Goal: Task Accomplishment & Management: Complete application form

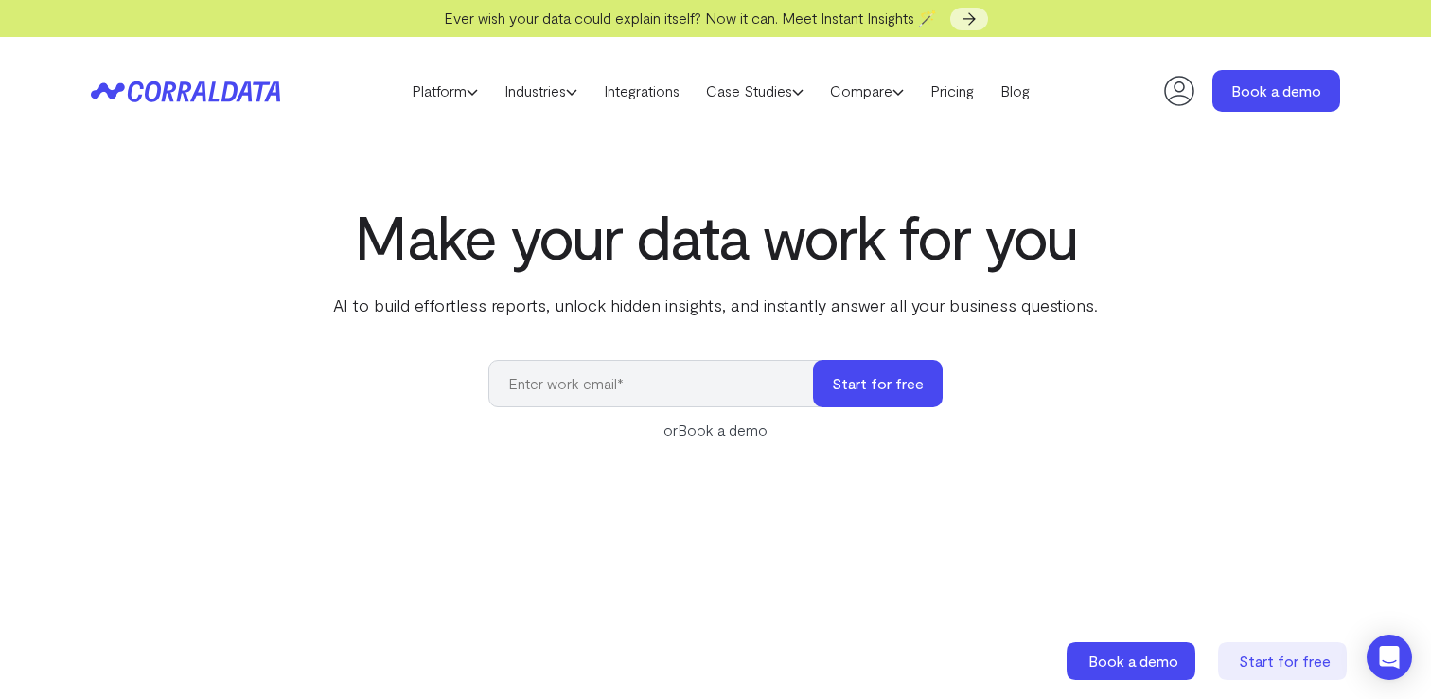
click at [630, 387] on input "email" at bounding box center [660, 383] width 344 height 47
type input "[DATE][EMAIL_ADDRESS][DOMAIN_NAME]"
click at [881, 380] on button "Start for free" at bounding box center [878, 383] width 130 height 47
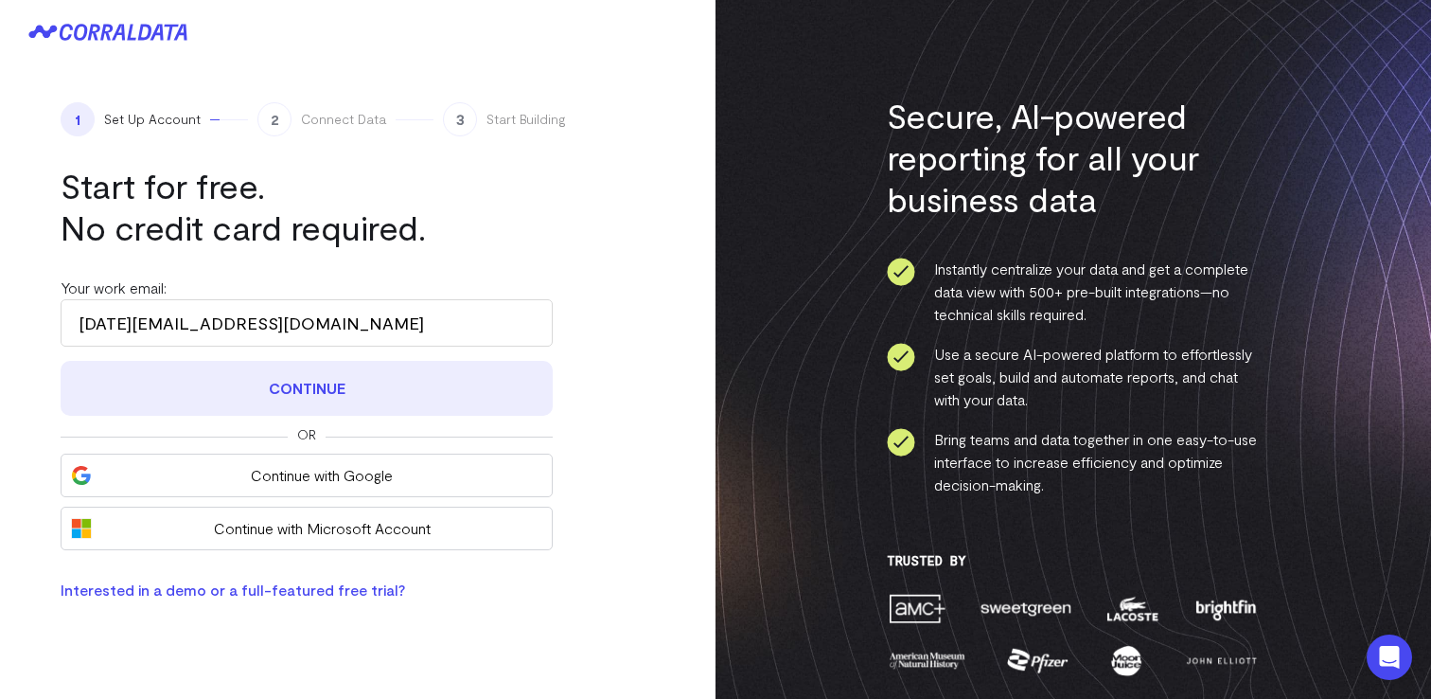
click at [309, 377] on button "Continue" at bounding box center [307, 388] width 492 height 55
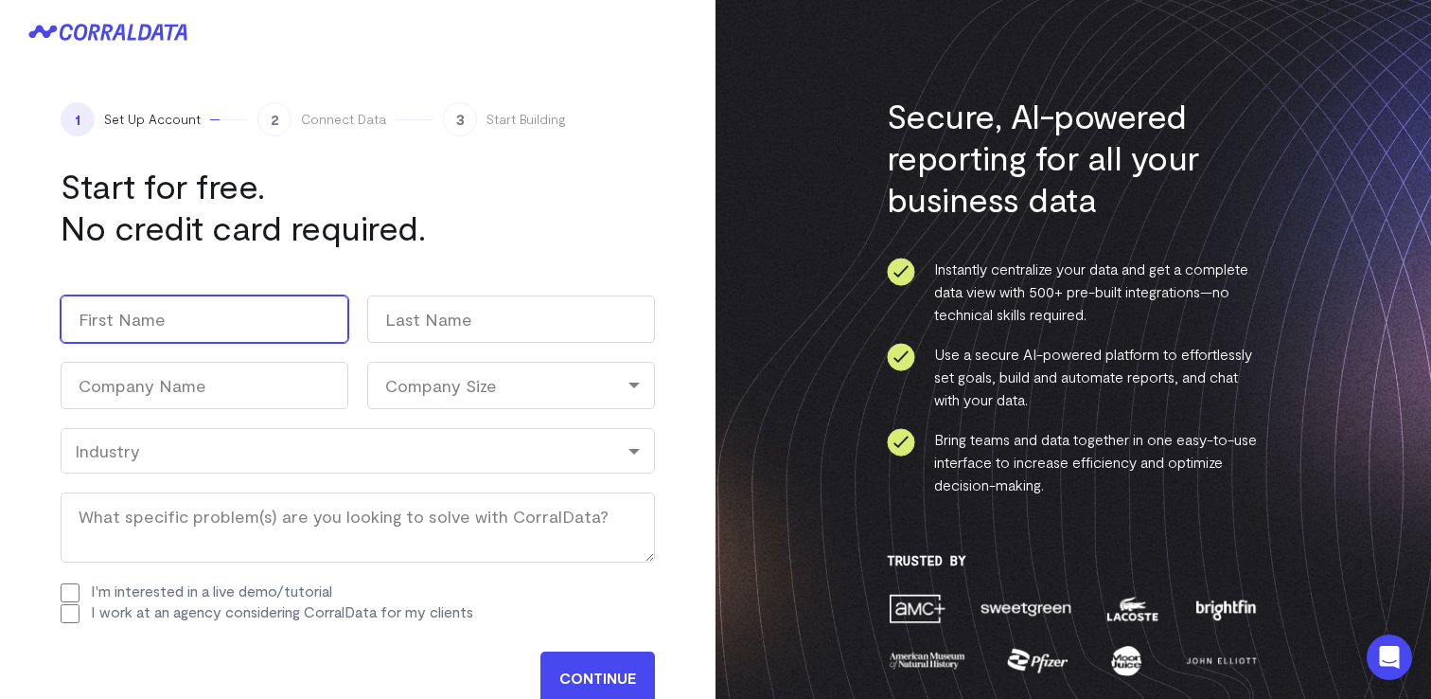
click at [154, 330] on input "First" at bounding box center [205, 318] width 288 height 47
type input "[DATE]"
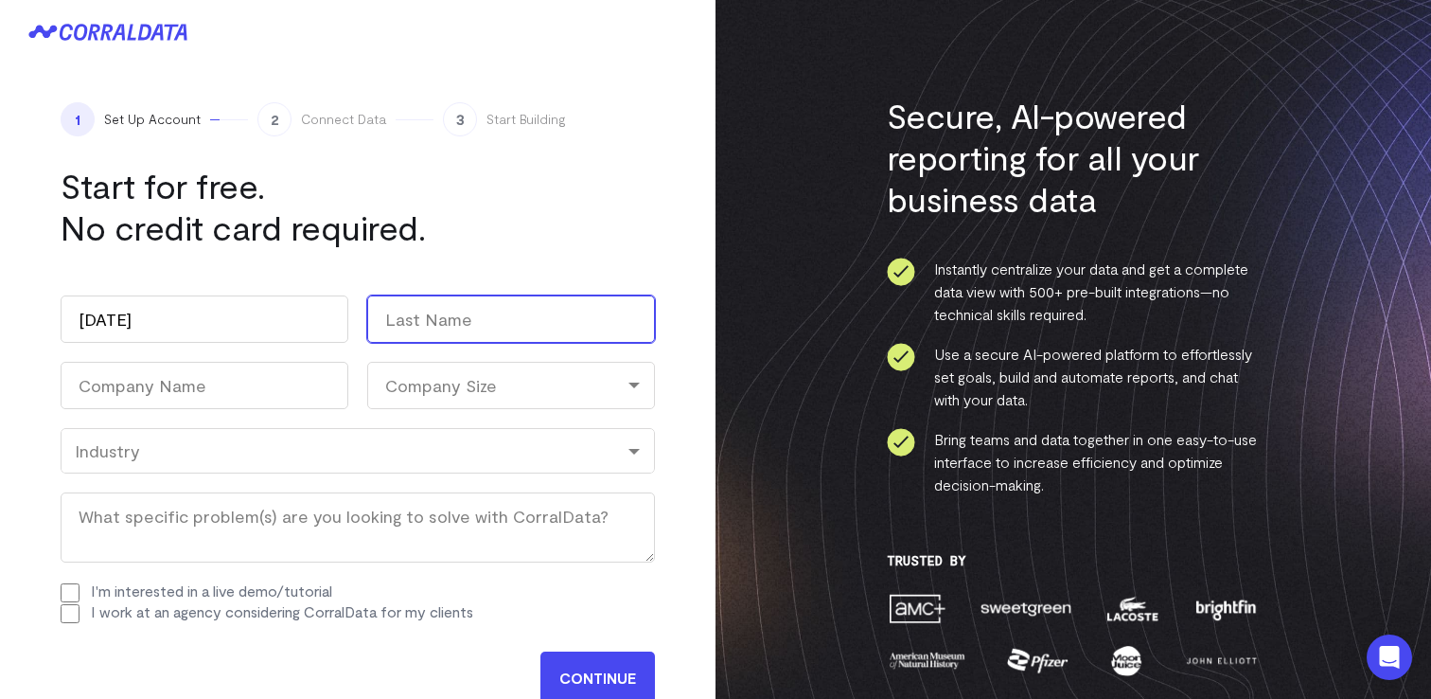
type input "[PERSON_NAME]"
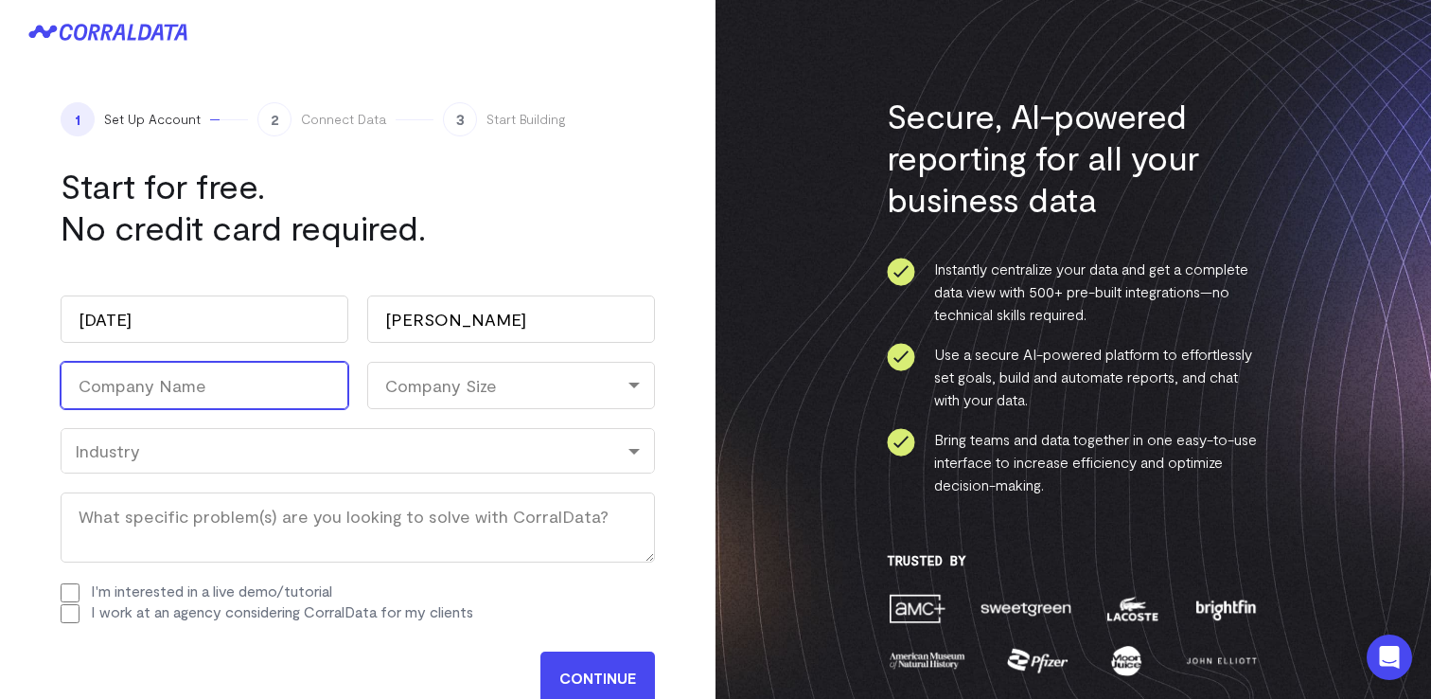
click at [209, 389] on input "Company Name (Required)" at bounding box center [205, 385] width 288 height 47
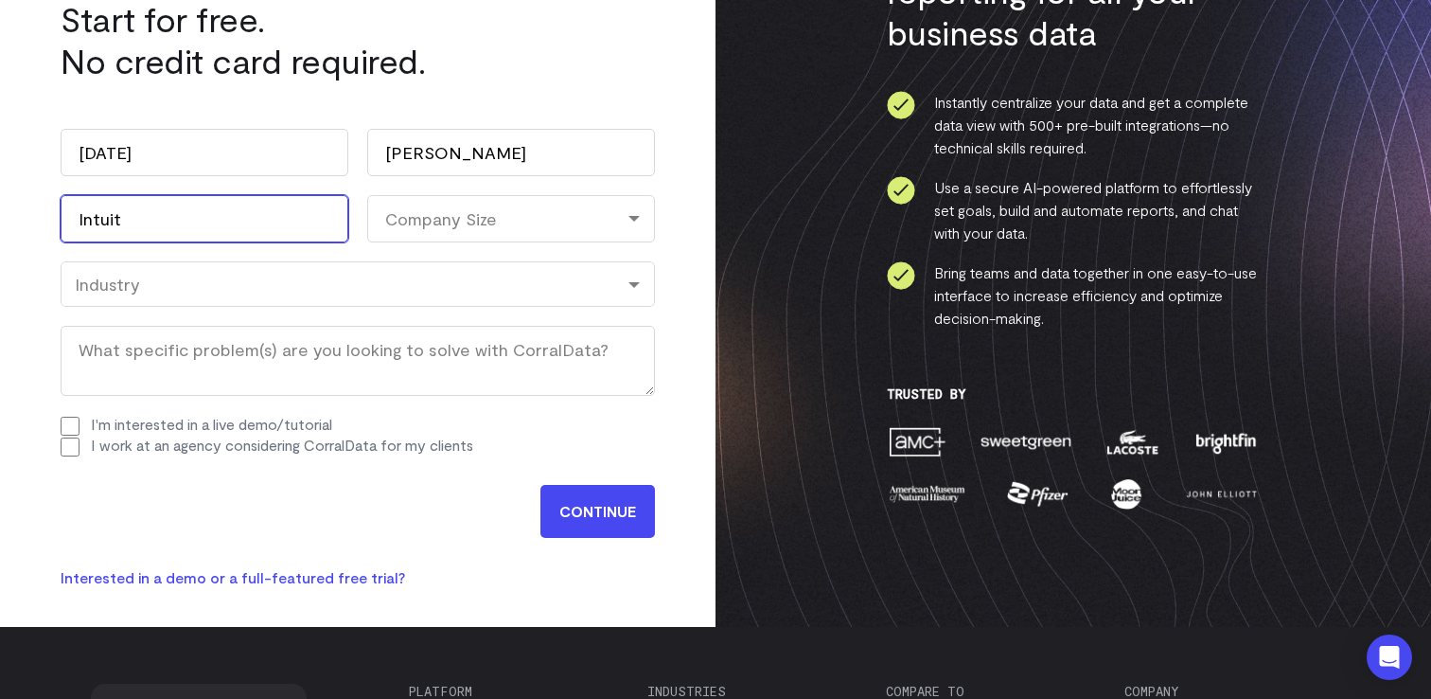
scroll to position [201, 0]
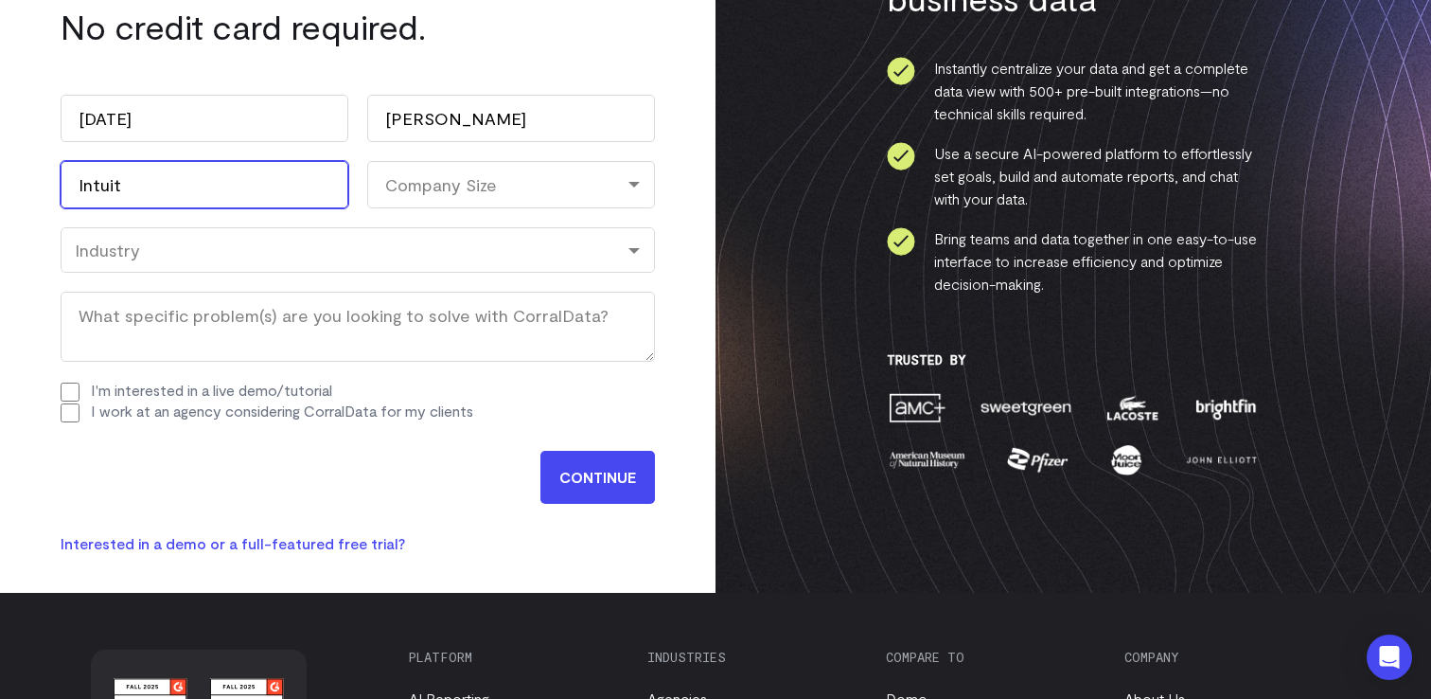
type input "Intuit"
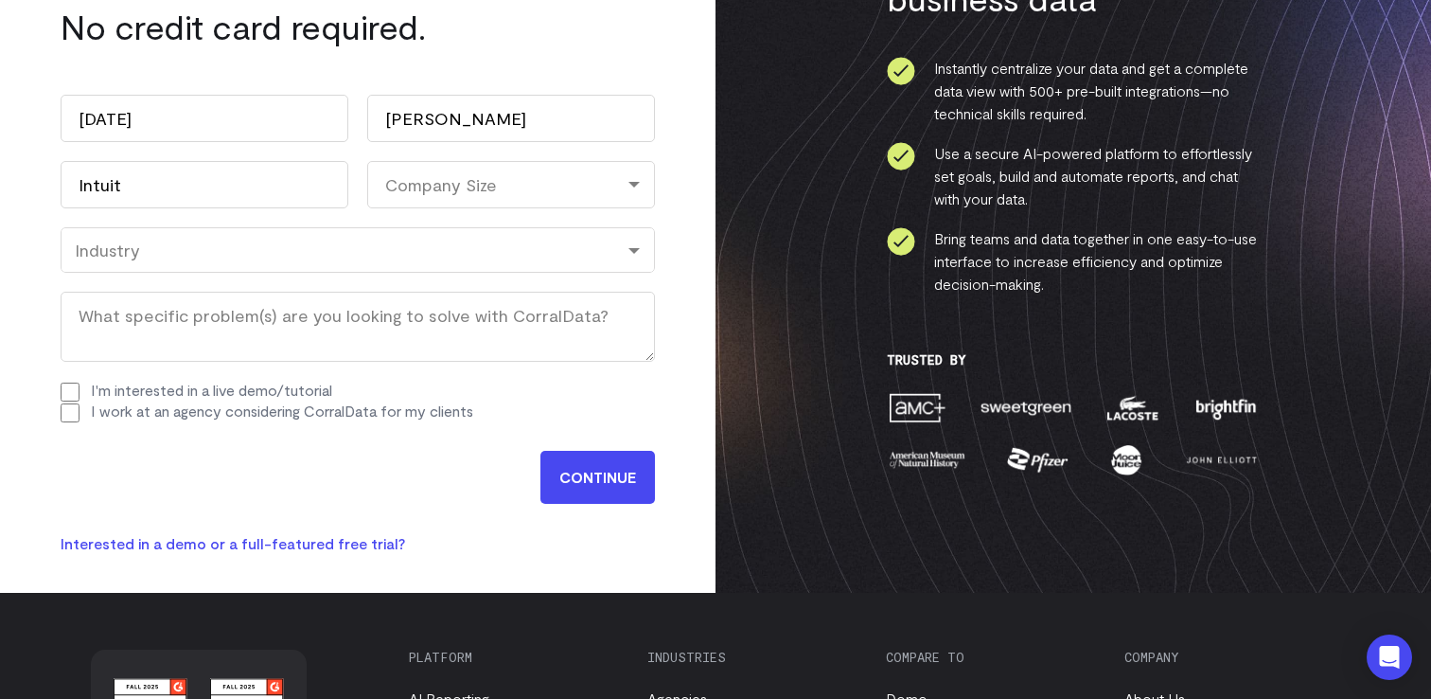
click at [64, 393] on input "I'm interested in a live demo/tutorial" at bounding box center [70, 391] width 19 height 19
checkbox input "true"
click at [64, 417] on input "I work at an agency considering CorralData for my clients" at bounding box center [70, 412] width 19 height 19
click at [69, 414] on input "I work at an agency considering CorralData for my clients" at bounding box center [70, 412] width 19 height 19
checkbox input "false"
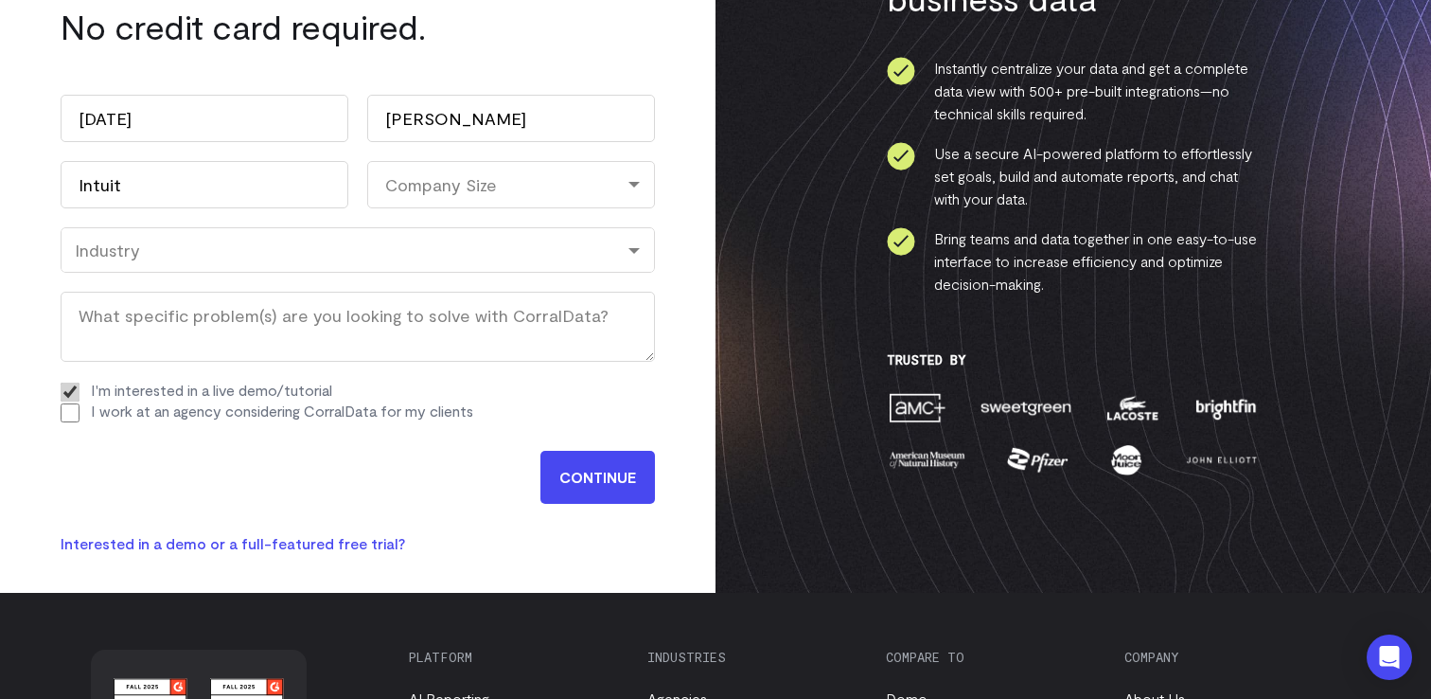
click at [68, 391] on input "I'm interested in a live demo/tutorial" at bounding box center [70, 391] width 19 height 19
checkbox input "false"
click at [578, 481] on input "CONTINUE" at bounding box center [597, 477] width 115 height 53
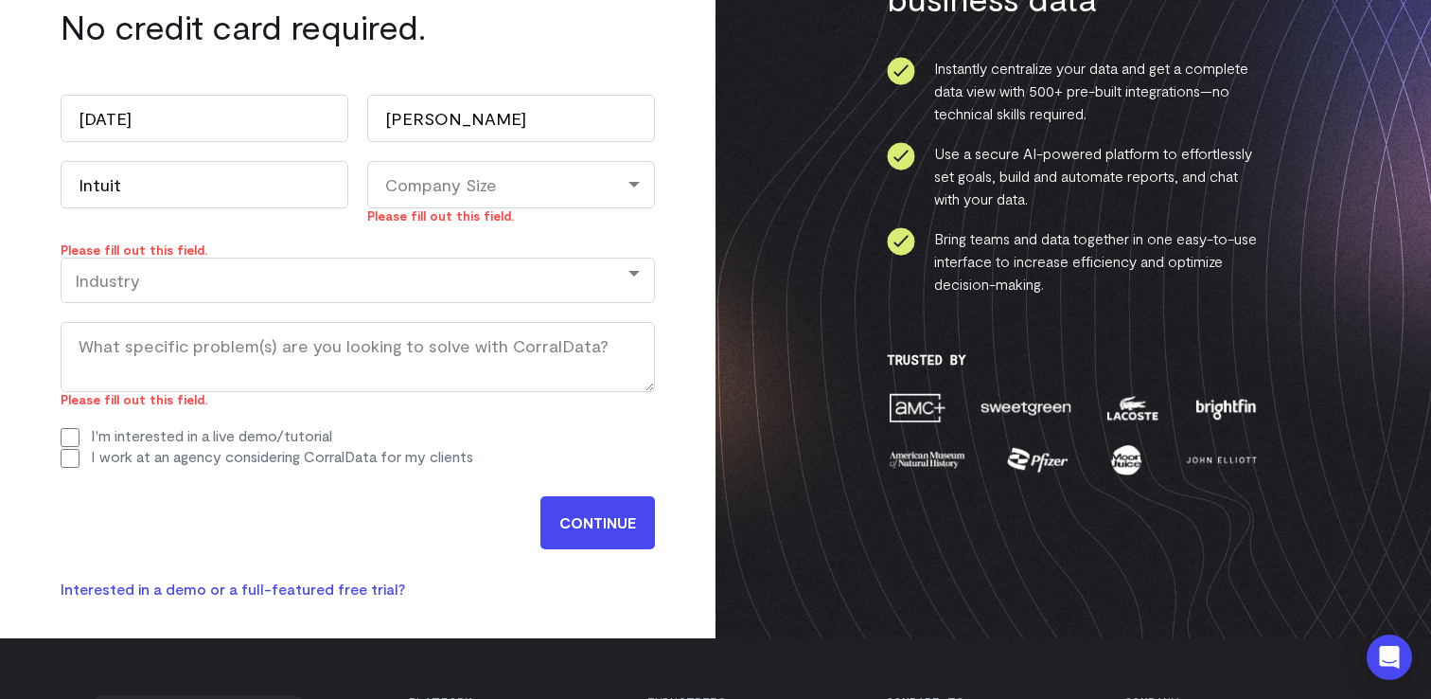
click at [174, 280] on div "Industry" at bounding box center [358, 280] width 566 height 21
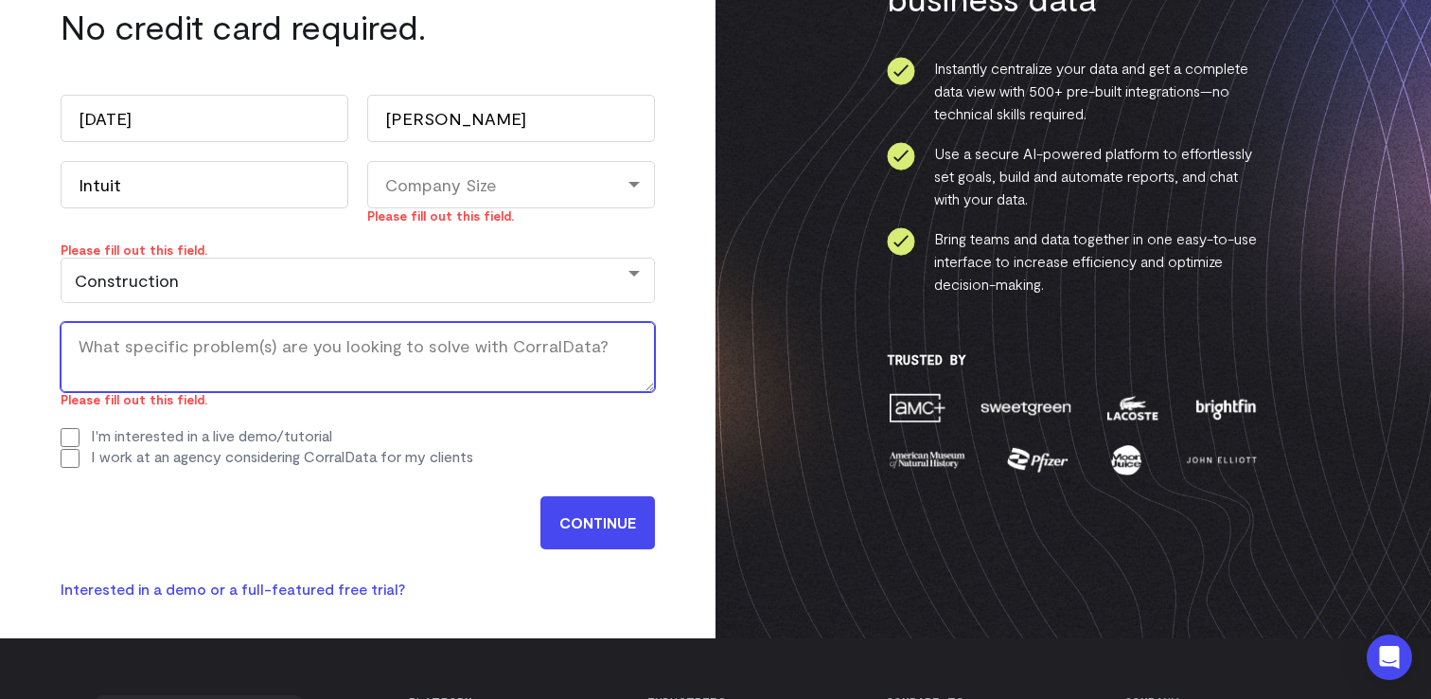
click at [165, 341] on textarea "What specific problem(s) are you looking to solve with CorralData? (Required)" at bounding box center [358, 357] width 594 height 70
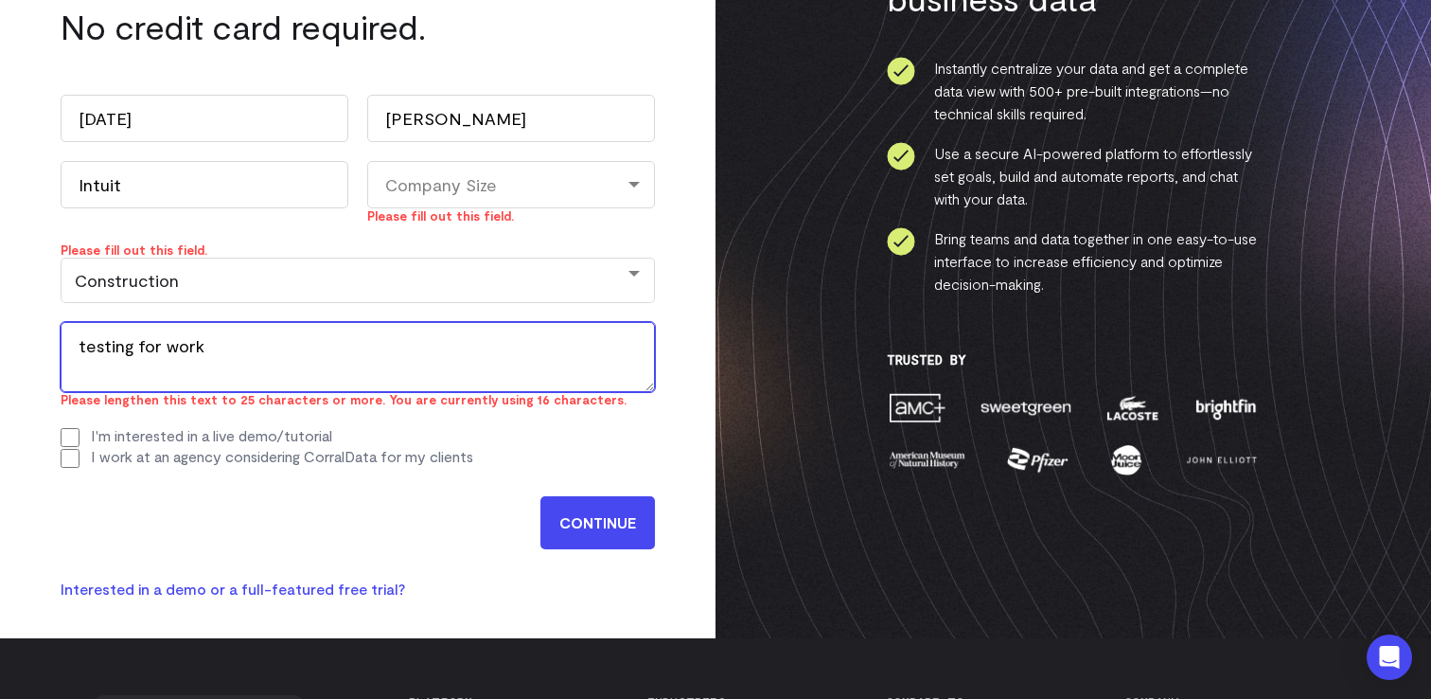
type textarea "testing for work"
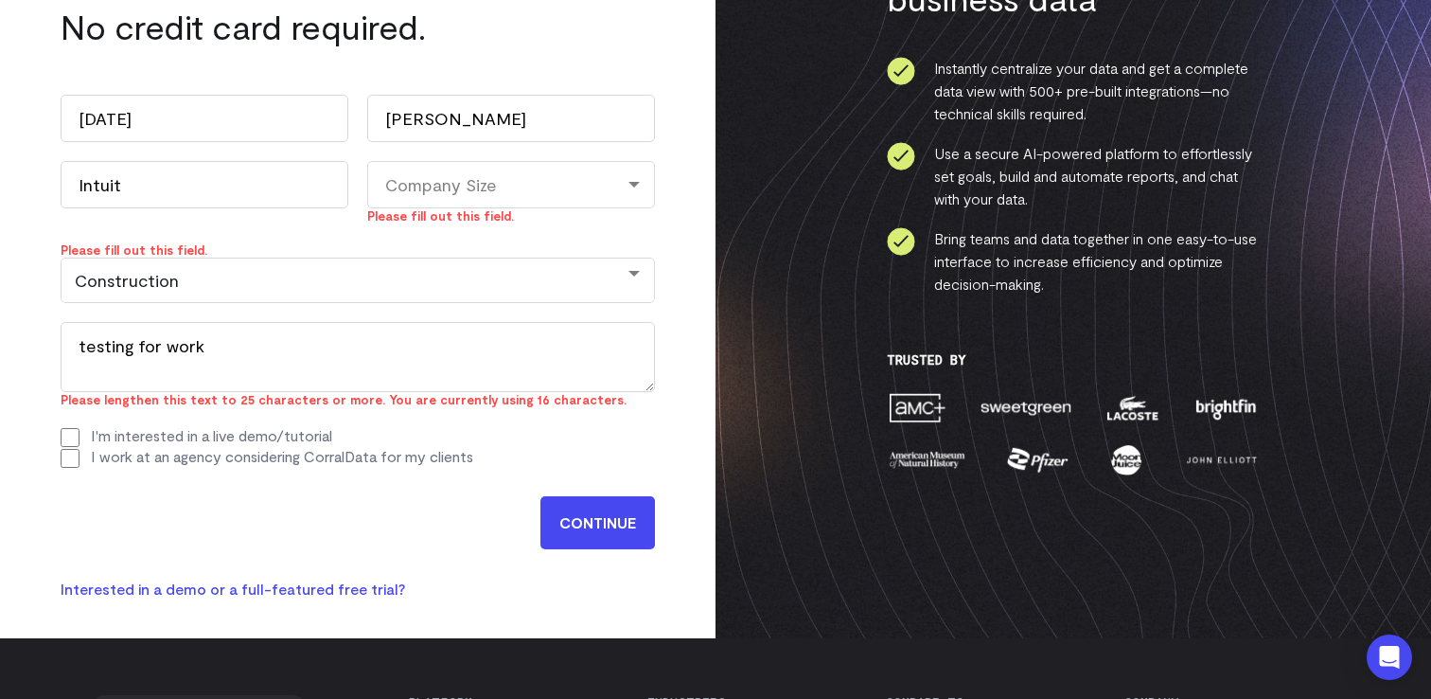
click at [565, 194] on div "Company Size" at bounding box center [511, 184] width 288 height 47
click at [505, 325] on li "101-500" at bounding box center [511, 344] width 288 height 39
click at [512, 191] on div "101-500" at bounding box center [511, 184] width 288 height 47
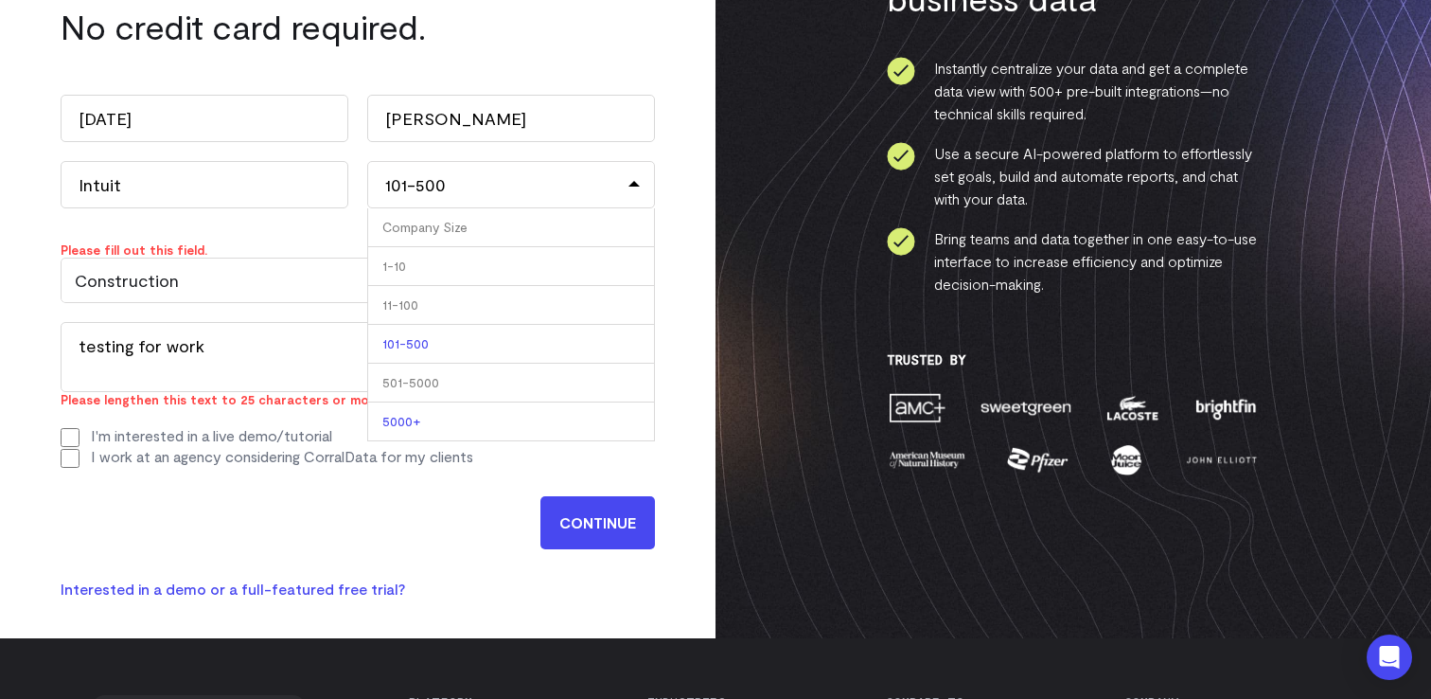
click at [440, 421] on li "5000+" at bounding box center [511, 421] width 288 height 39
select select "5000+"
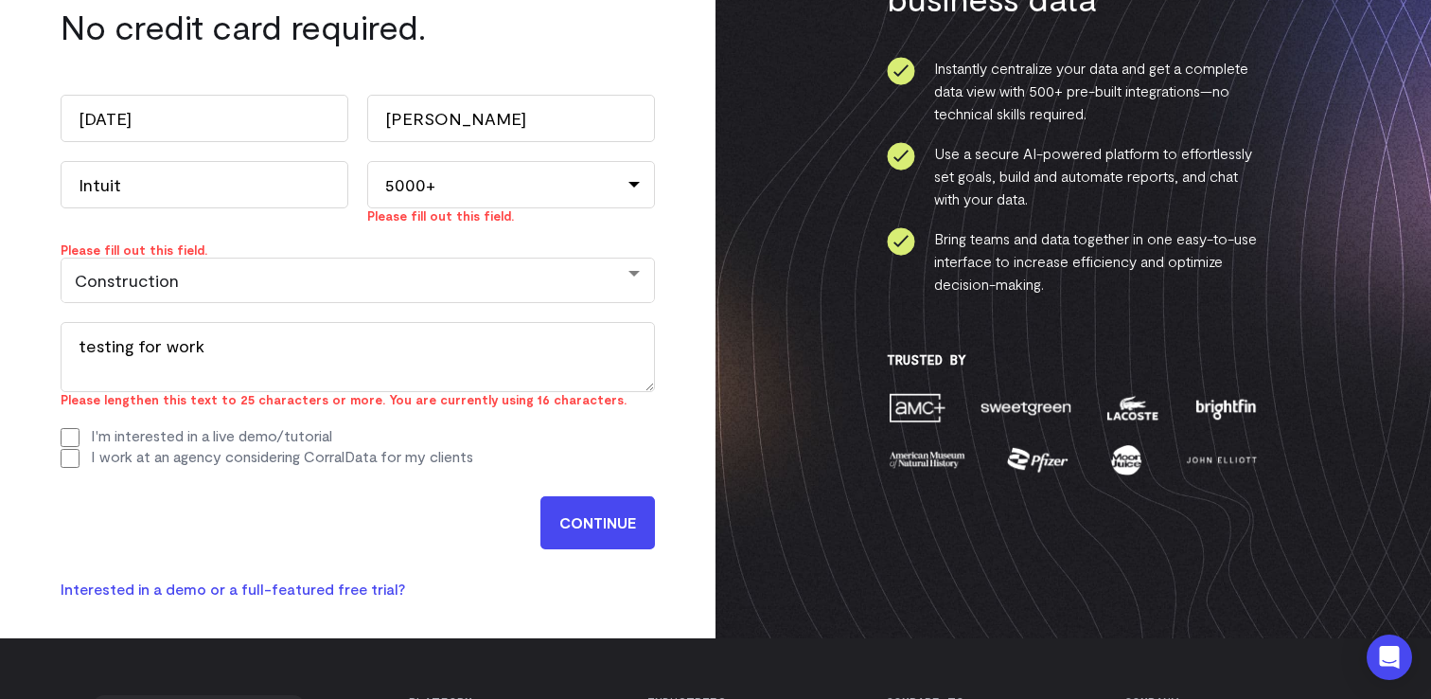
click at [582, 532] on input "CONTINUE" at bounding box center [597, 522] width 115 height 53
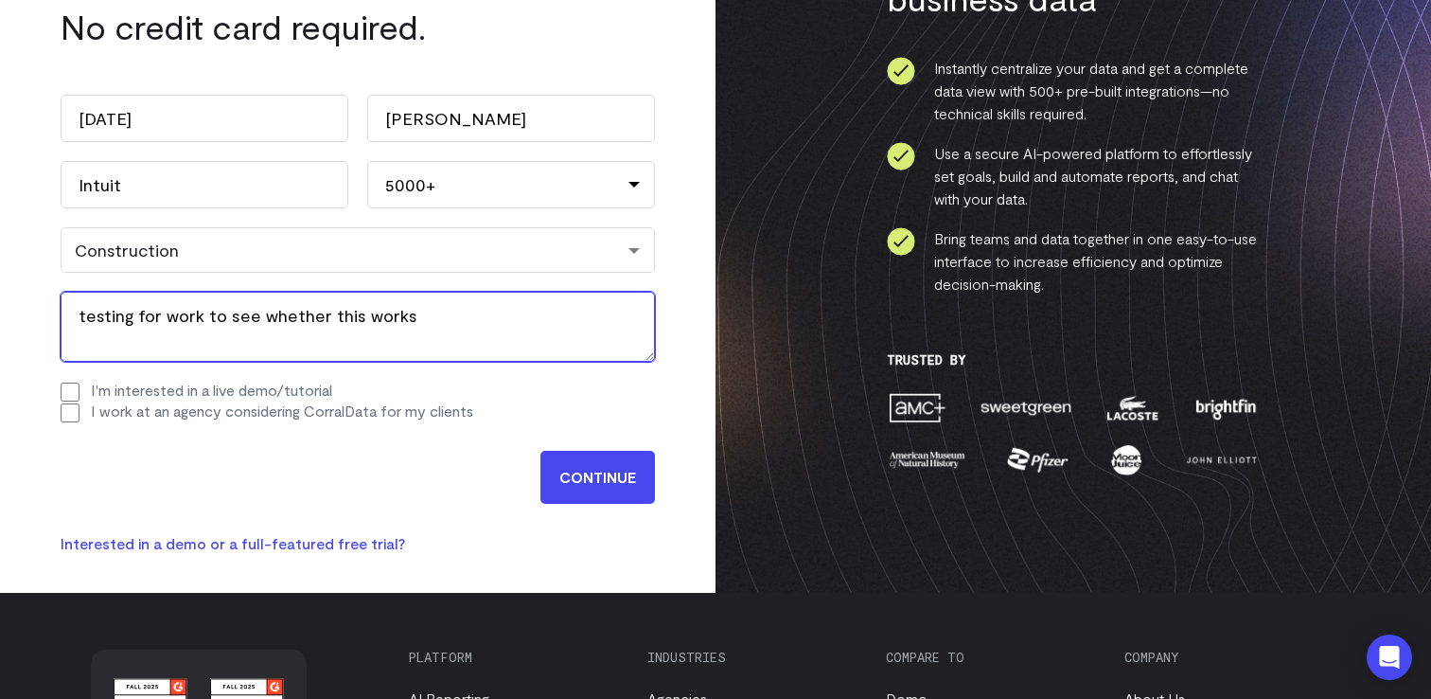
type textarea "testing for work to see whether this works"
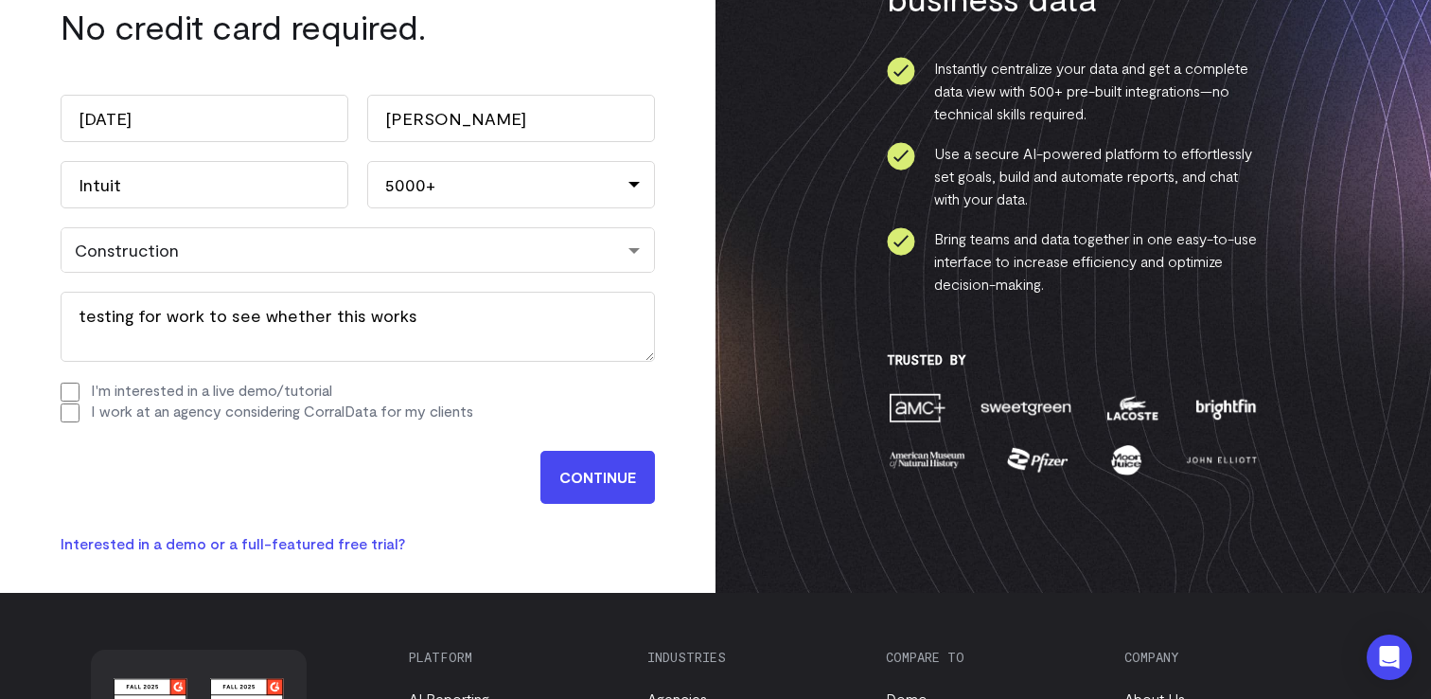
click at [578, 487] on input "CONTINUE" at bounding box center [597, 477] width 115 height 53
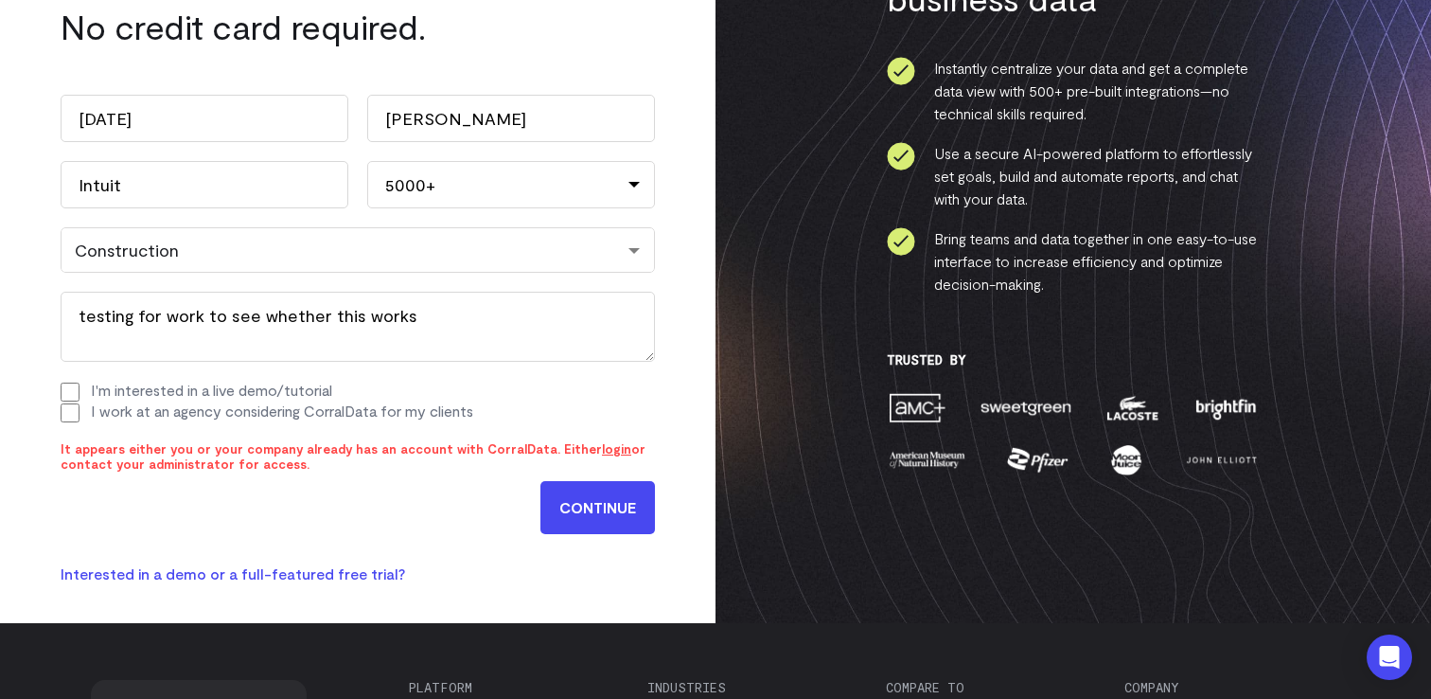
click at [70, 418] on input "I work at an agency considering CorralData for my clients" at bounding box center [70, 412] width 19 height 19
click at [69, 413] on input "I work at an agency considering CorralData for my clients" at bounding box center [70, 412] width 19 height 19
checkbox input "false"
click at [602, 452] on link "login" at bounding box center [616, 448] width 29 height 15
